Goal: Information Seeking & Learning: Learn about a topic

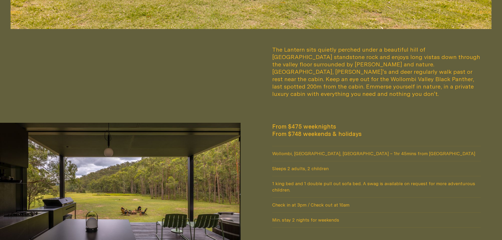
scroll to position [422, 0]
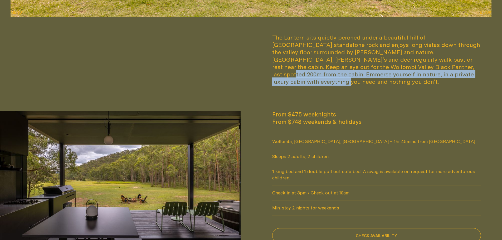
drag, startPoint x: 350, startPoint y: 66, endPoint x: 421, endPoint y: 81, distance: 73.4
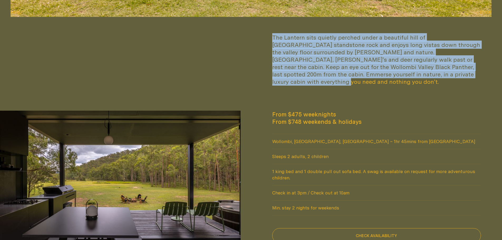
drag, startPoint x: 408, startPoint y: 76, endPoint x: 269, endPoint y: 34, distance: 144.9
click at [269, 34] on div "The Lantern sits quietly perched under a beautiful hill of [GEOGRAPHIC_DATA] st…" at bounding box center [377, 60] width 230 height 52
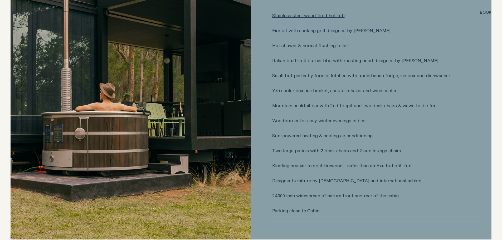
scroll to position [1503, 0]
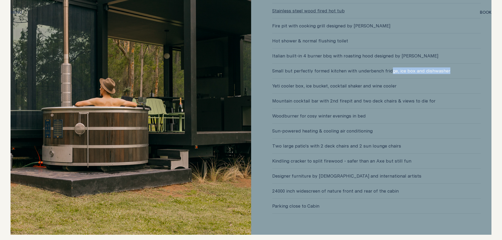
drag, startPoint x: 389, startPoint y: 63, endPoint x: 458, endPoint y: 64, distance: 68.8
click at [458, 64] on span "Small but perfectly formed kitchen with underbench fridge, ice box and dishwash…" at bounding box center [376, 71] width 209 height 15
click at [445, 109] on span "Woodburner for cosy winter evenings in bed" at bounding box center [376, 116] width 209 height 15
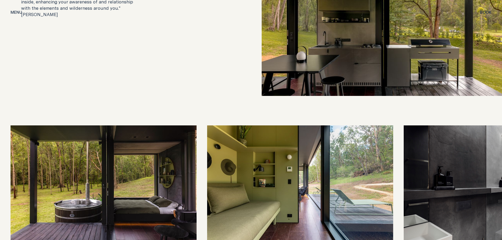
scroll to position [1160, 0]
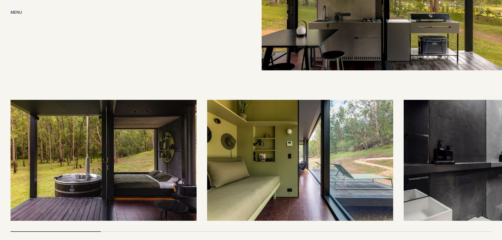
click at [439, 141] on img at bounding box center [497, 160] width 186 height 121
click at [389, 140] on img at bounding box center [300, 160] width 186 height 121
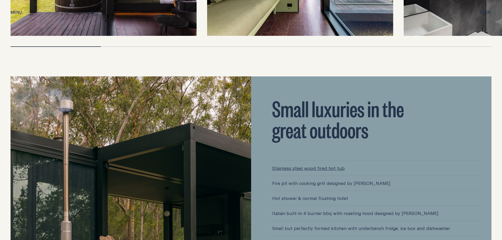
scroll to position [1477, 0]
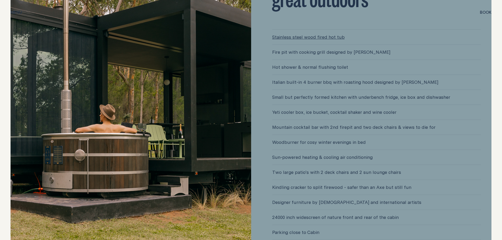
click at [216, 146] on img at bounding box center [131, 103] width 241 height 316
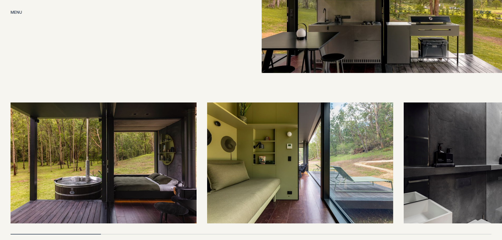
scroll to position [1239, 0]
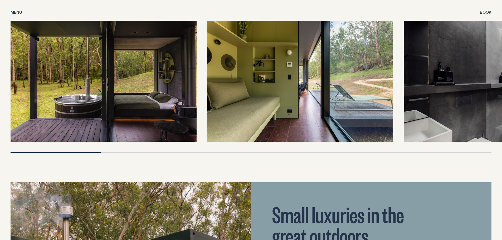
click at [297, 100] on img at bounding box center [300, 81] width 186 height 121
drag, startPoint x: 133, startPoint y: 95, endPoint x: 133, endPoint y: 98, distance: 3.2
click at [133, 98] on img at bounding box center [104, 81] width 186 height 121
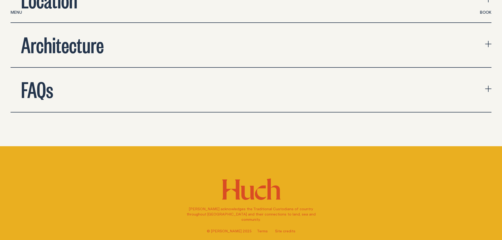
scroll to position [2057, 0]
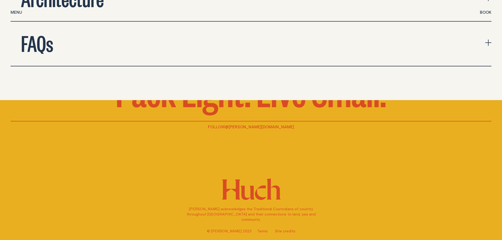
click at [15, 11] on span "Menu" at bounding box center [17, 12] width 12 height 4
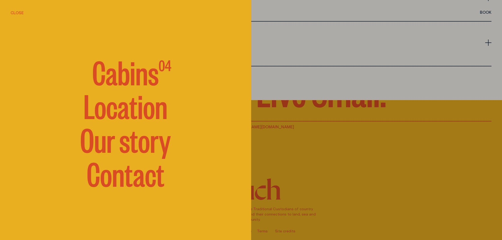
click at [122, 78] on span "Cabins" at bounding box center [125, 72] width 66 height 32
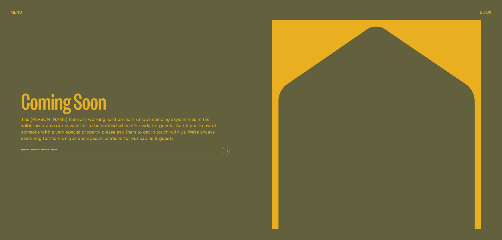
scroll to position [1108, 0]
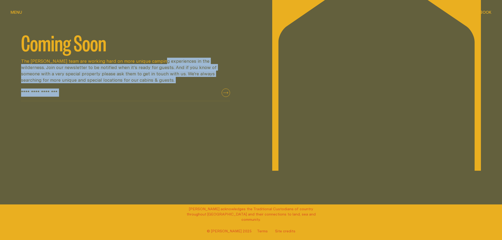
drag, startPoint x: 187, startPoint y: 63, endPoint x: 254, endPoint y: 70, distance: 67.6
click at [254, 70] on div "Coming Soon The [PERSON_NAME] team are working hard on more unique camping expe…" at bounding box center [251, 66] width 502 height 209
click at [111, 80] on p "The [PERSON_NAME] team are working hard on more unique camping experiences in t…" at bounding box center [125, 70] width 209 height 25
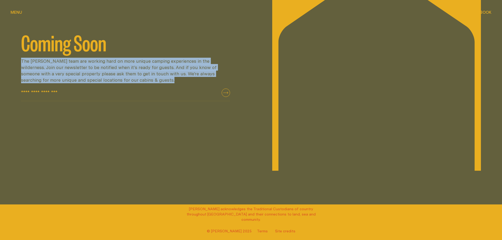
drag, startPoint x: 111, startPoint y: 80, endPoint x: 4, endPoint y: 62, distance: 108.9
click at [4, 62] on div "Coming Soon The [PERSON_NAME] team are working hard on more unique camping expe…" at bounding box center [125, 66] width 251 height 209
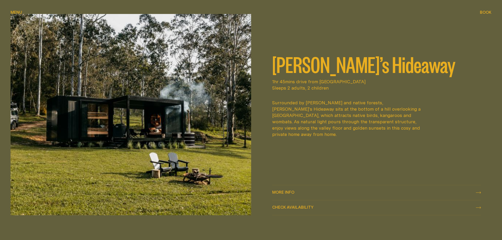
scroll to position [0, 0]
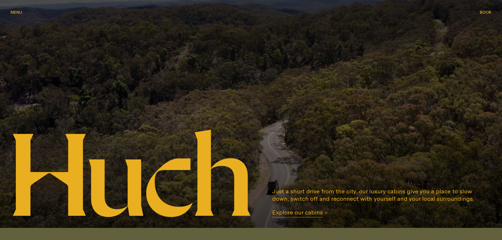
click at [12, 10] on div "Menu Menu" at bounding box center [17, 12] width 12 height 4
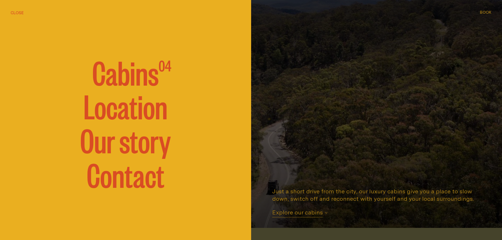
click at [131, 143] on link "Our story" at bounding box center [125, 140] width 91 height 32
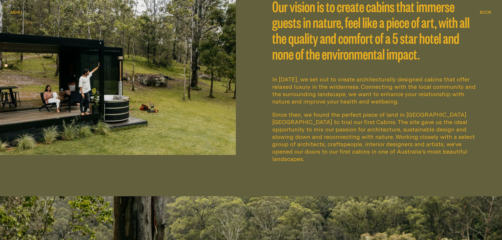
scroll to position [237, 0]
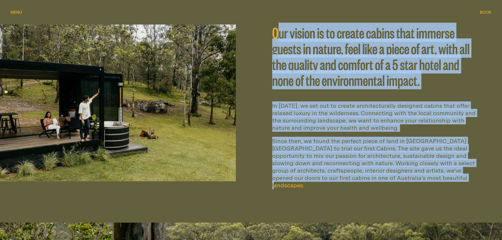
drag, startPoint x: 277, startPoint y: 37, endPoint x: 448, endPoint y: 182, distance: 224.2
click at [448, 182] on div "Our vision is to create cabins that immerse guests in nature, feel like a piece…" at bounding box center [376, 107] width 251 height 164
drag, startPoint x: 448, startPoint y: 184, endPoint x: 258, endPoint y: 33, distance: 242.5
click at [258, 33] on div "Our vision is to create cabins that immerse guests in nature, feel like a piece…" at bounding box center [251, 107] width 502 height 232
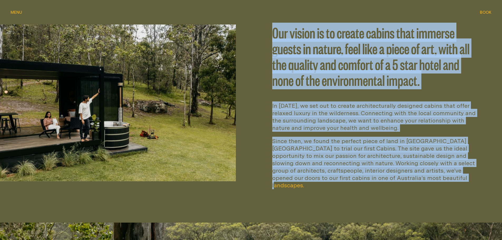
click at [337, 99] on div "Our vision is to create cabins that immerse guests in nature, feel like a piece…" at bounding box center [377, 107] width 230 height 164
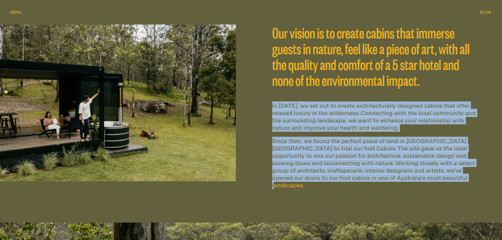
drag, startPoint x: 457, startPoint y: 176, endPoint x: 267, endPoint y: 104, distance: 203.0
click at [267, 104] on div "Our vision is to create cabins that immerse guests in nature, feel like a piece…" at bounding box center [377, 107] width 230 height 164
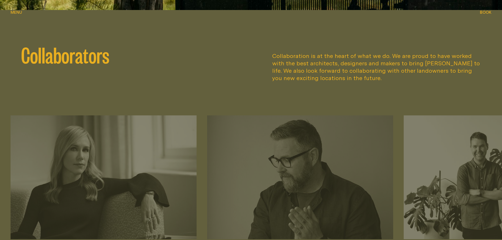
scroll to position [738, 0]
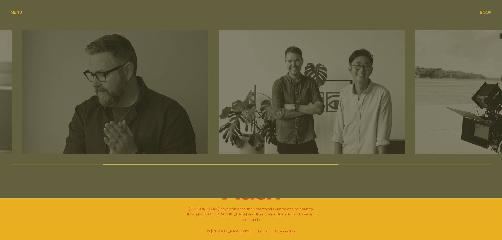
drag, startPoint x: 429, startPoint y: 139, endPoint x: 220, endPoint y: 154, distance: 210.0
click at [220, 154] on div "[PERSON_NAME] Architects Architecture [PERSON_NAME] & Co. Branding Made Togethe…" at bounding box center [251, 97] width 481 height 135
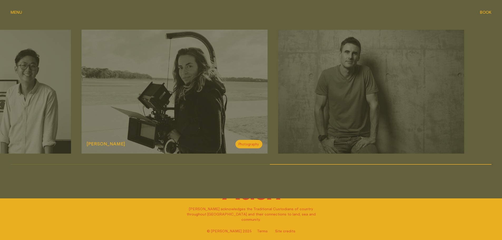
drag, startPoint x: 376, startPoint y: 132, endPoint x: 206, endPoint y: 139, distance: 170.0
click at [206, 139] on div "[PERSON_NAME] Photography" at bounding box center [174, 144] width 186 height 19
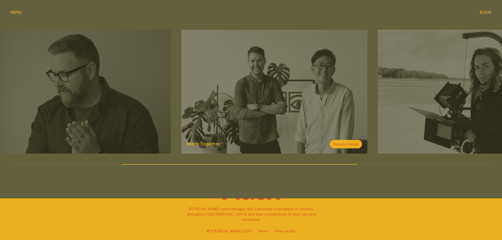
drag, startPoint x: 60, startPoint y: 125, endPoint x: 329, endPoint y: 121, distance: 269.5
click at [329, 121] on img at bounding box center [274, 92] width 186 height 124
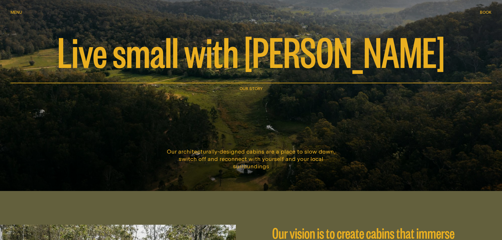
scroll to position [0, 0]
